Goal: Task Accomplishment & Management: Manage account settings

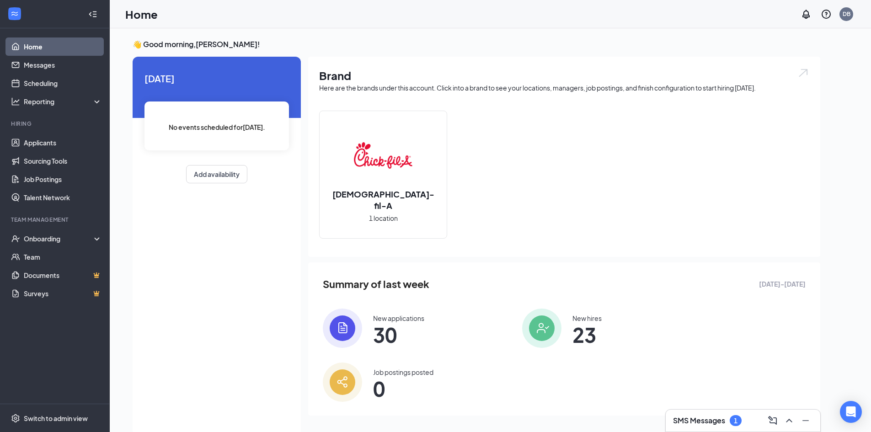
click at [712, 422] on h3 "SMS Messages" at bounding box center [699, 420] width 52 height 10
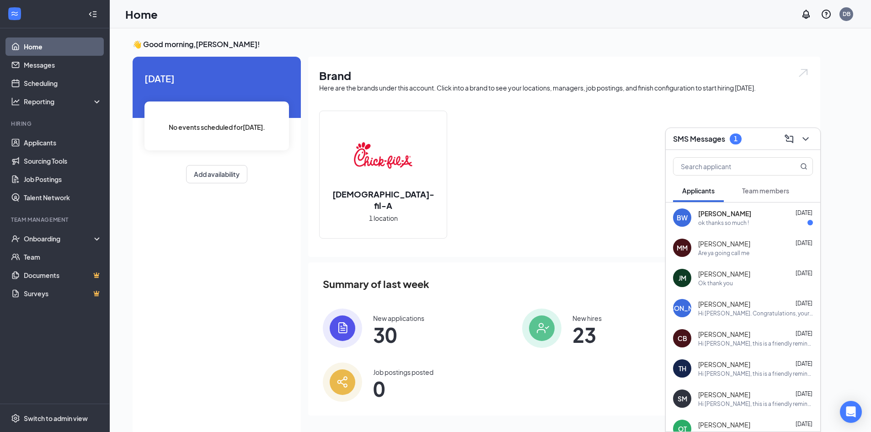
click at [704, 219] on div "ok thanks so much !" at bounding box center [723, 223] width 51 height 8
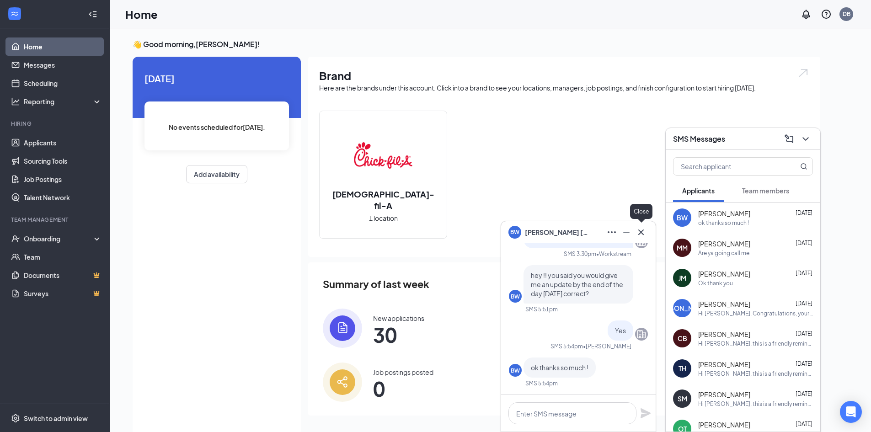
click at [644, 230] on icon "Cross" at bounding box center [640, 232] width 11 height 11
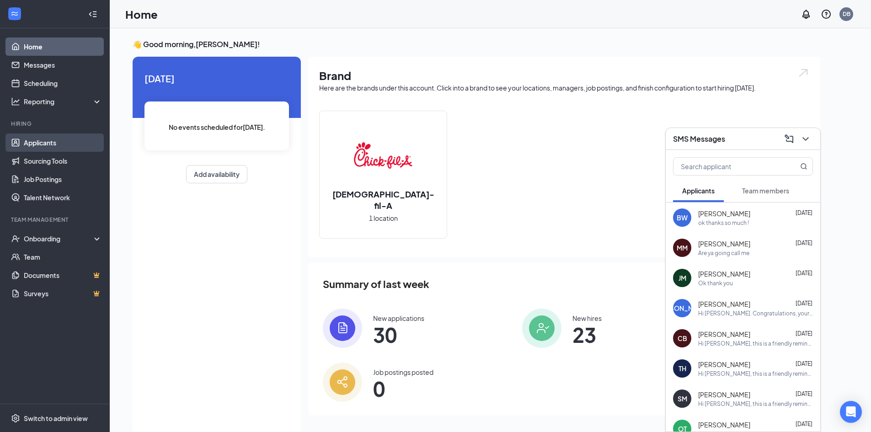
click at [53, 142] on link "Applicants" at bounding box center [63, 142] width 78 height 18
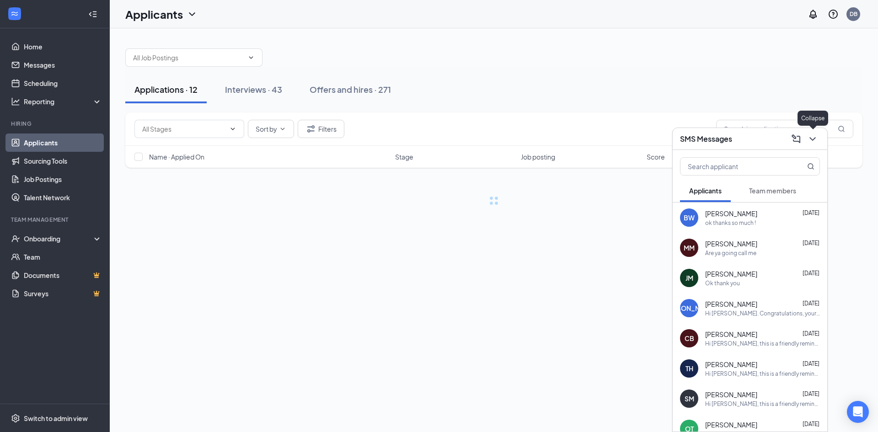
click at [813, 138] on div "SMS Messages" at bounding box center [749, 139] width 154 height 22
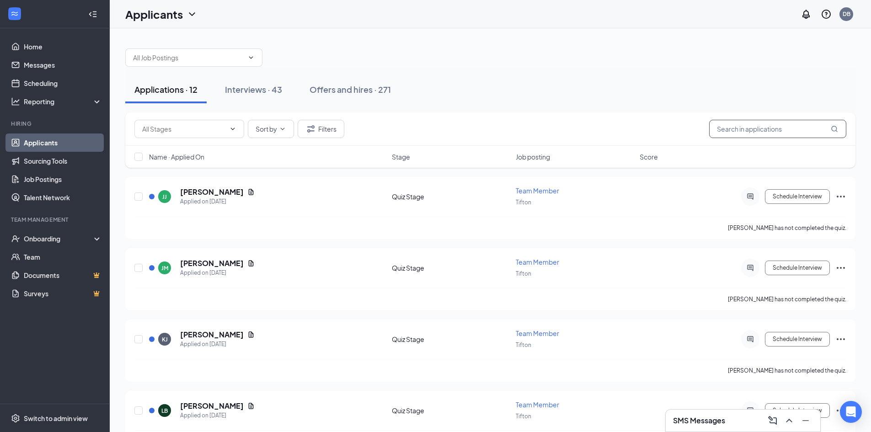
click at [759, 131] on input "text" at bounding box center [777, 129] width 137 height 18
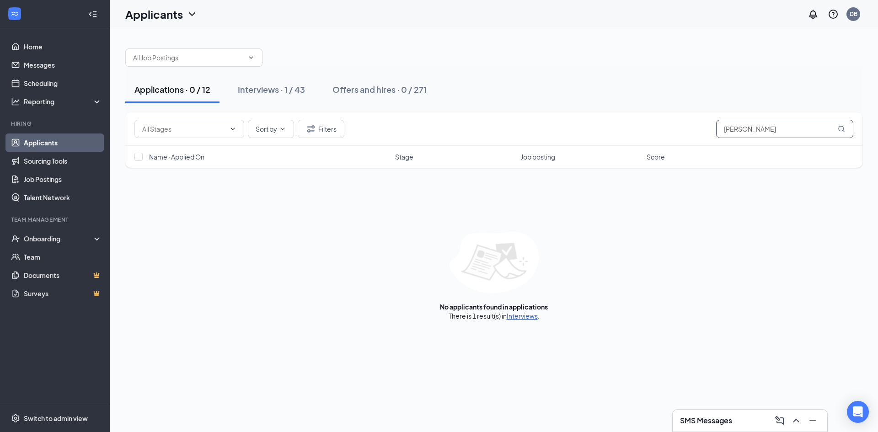
type input "[PERSON_NAME]"
click at [521, 314] on link "Interviews" at bounding box center [521, 316] width 31 height 8
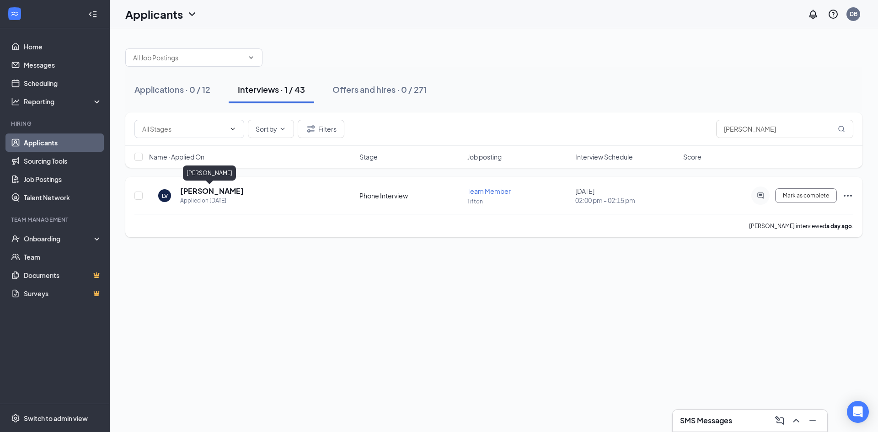
click at [216, 192] on h5 "[PERSON_NAME]" at bounding box center [212, 191] width 64 height 10
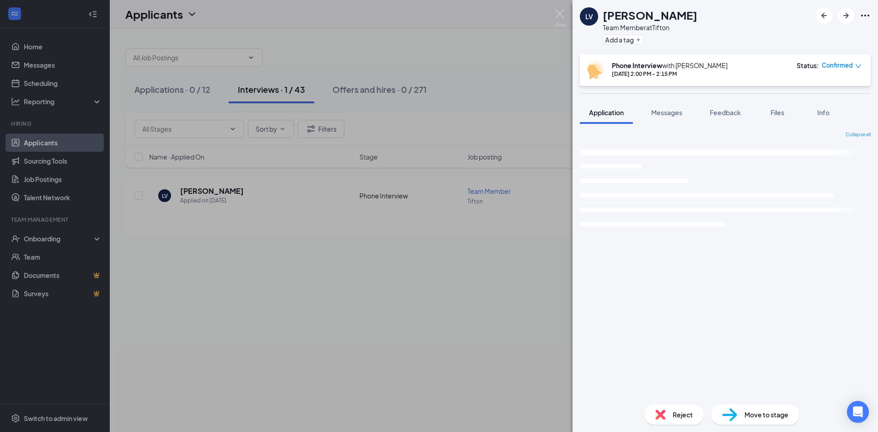
click at [741, 414] on div "Move to stage" at bounding box center [755, 414] width 88 height 20
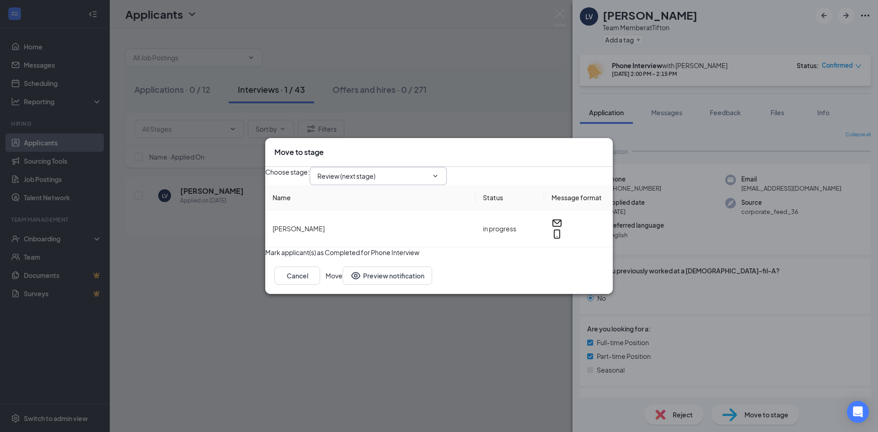
click at [439, 172] on icon "ChevronDown" at bounding box center [434, 175] width 7 height 7
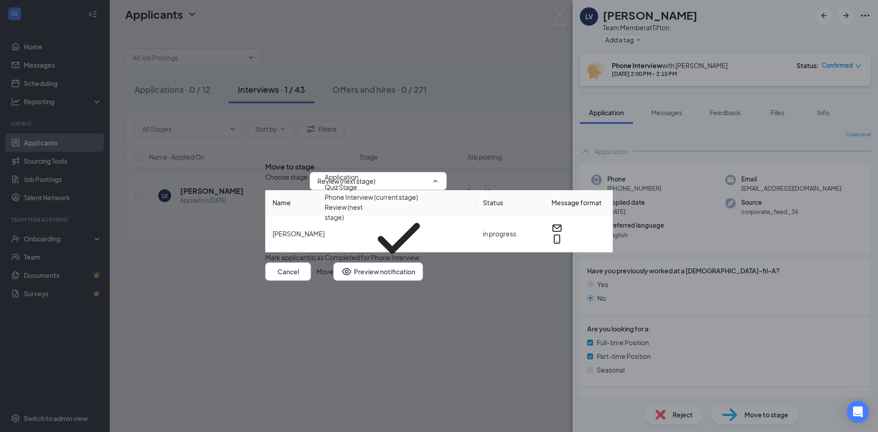
click at [368, 274] on div "Onsite Interview" at bounding box center [349, 279] width 49 height 10
type input "Onsite Interview"
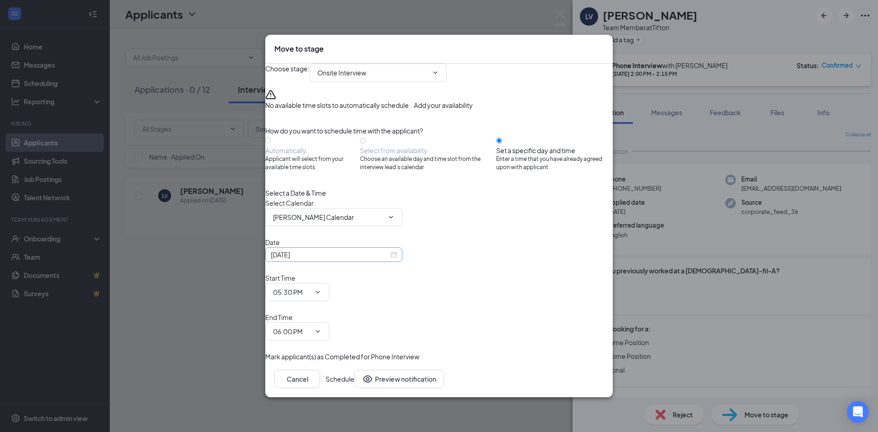
click at [397, 260] on div "[DATE]" at bounding box center [334, 255] width 126 height 10
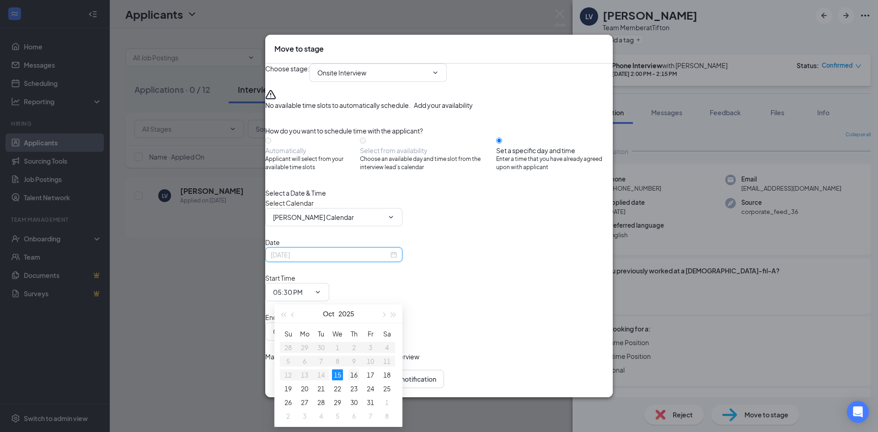
type input "[DATE]"
click at [352, 375] on div "16" at bounding box center [353, 374] width 11 height 11
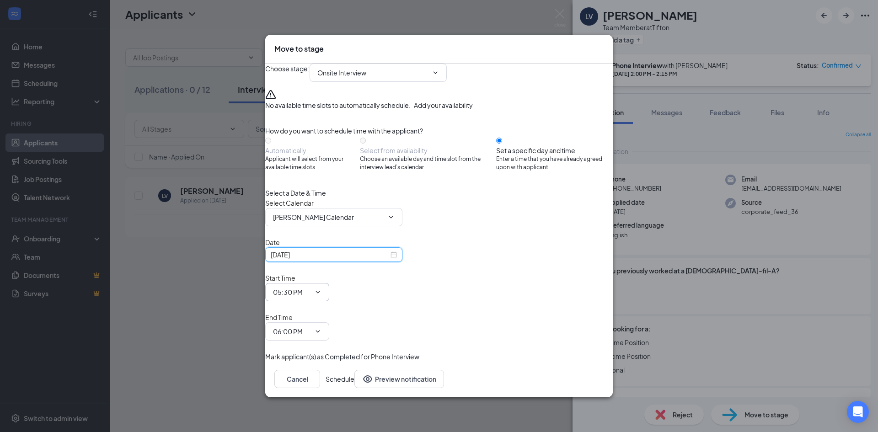
click at [321, 293] on icon "ChevronDown" at bounding box center [317, 291] width 7 height 7
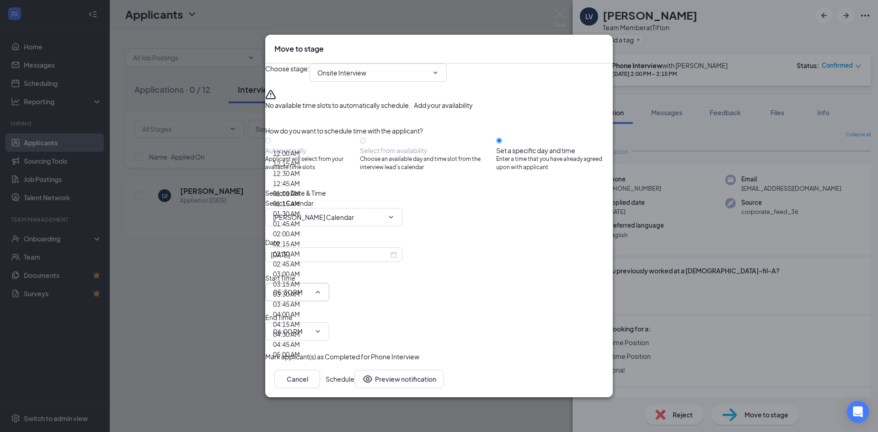
scroll to position [1234, 0]
type input "04:00 PM"
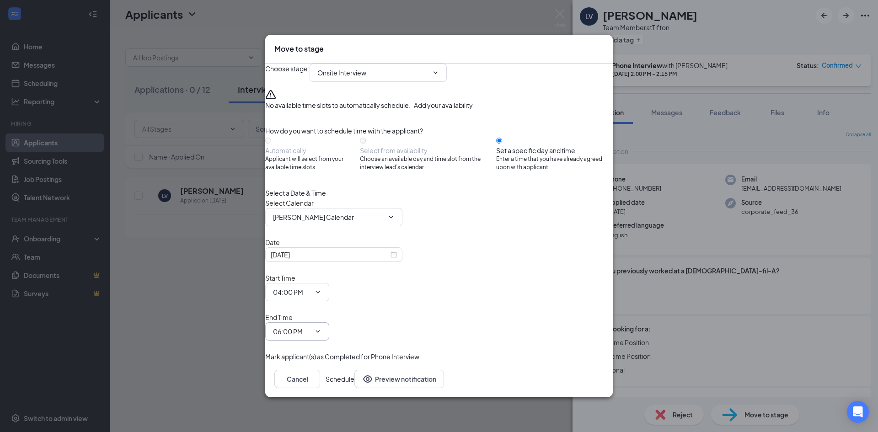
click at [321, 328] on icon "ChevronDown" at bounding box center [317, 331] width 7 height 7
type input "04:30 PM"
click at [397, 260] on div "[DATE]" at bounding box center [334, 255] width 126 height 10
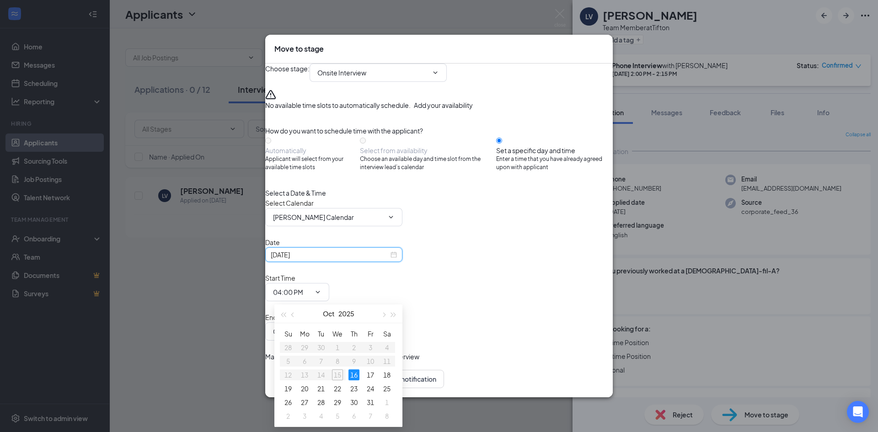
click at [397, 260] on div "[DATE]" at bounding box center [334, 255] width 126 height 10
click at [354, 370] on button "Schedule" at bounding box center [339, 379] width 29 height 18
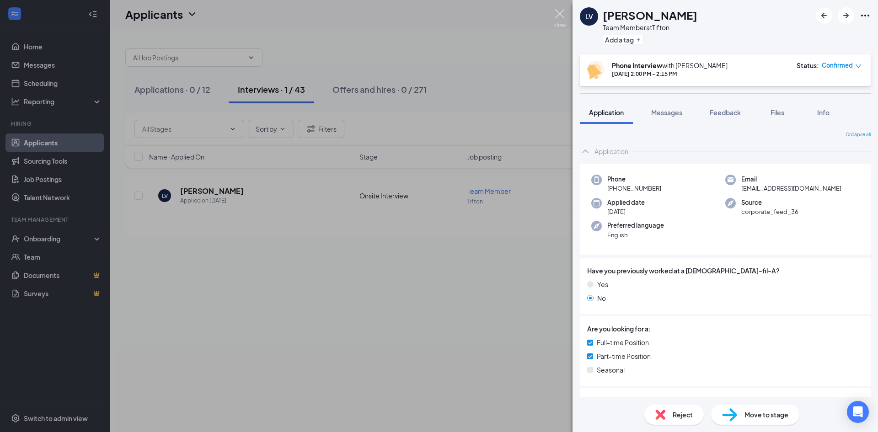
click at [561, 10] on img at bounding box center [559, 18] width 11 height 18
